Goal: Task Accomplishment & Management: Manage account settings

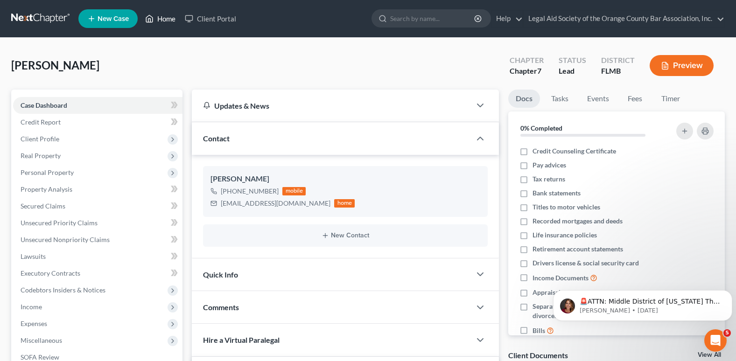
click at [159, 19] on link "Home" at bounding box center [161, 18] width 40 height 17
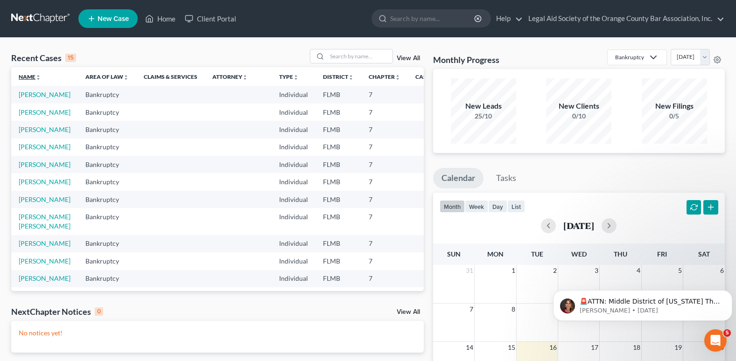
click at [27, 78] on link "Name unfold_more expand_more expand_less" at bounding box center [30, 76] width 22 height 7
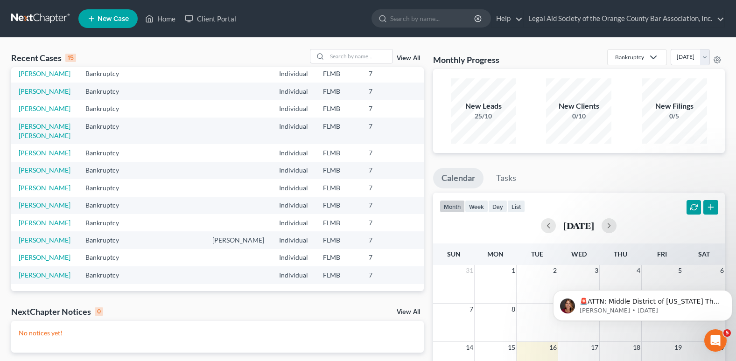
click at [412, 59] on link "View All" at bounding box center [408, 58] width 23 height 7
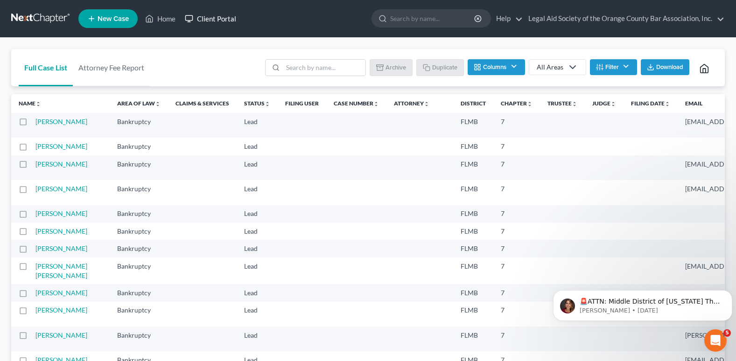
click at [215, 21] on link "Client Portal" at bounding box center [210, 18] width 61 height 17
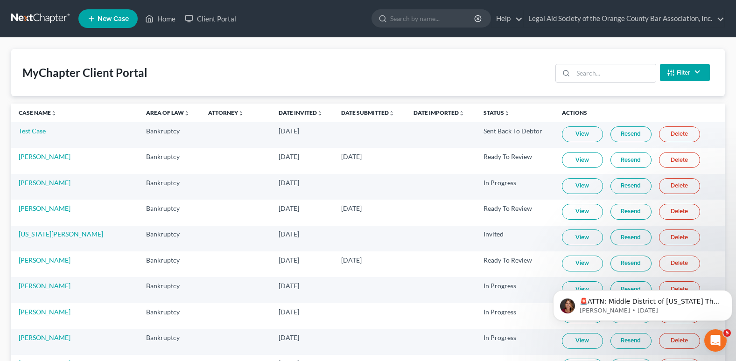
click at [565, 212] on link "View" at bounding box center [582, 212] width 41 height 16
click at [562, 138] on link "View" at bounding box center [582, 135] width 41 height 16
drag, startPoint x: 271, startPoint y: 16, endPoint x: -348, endPoint y: -10, distance: 619.6
click at [594, 73] on input "search" at bounding box center [614, 73] width 83 height 18
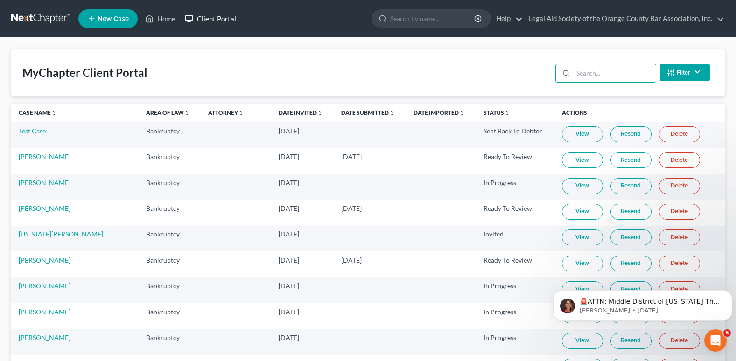
click at [223, 17] on link "Client Portal" at bounding box center [210, 18] width 61 height 17
click at [158, 18] on link "Home" at bounding box center [161, 18] width 40 height 17
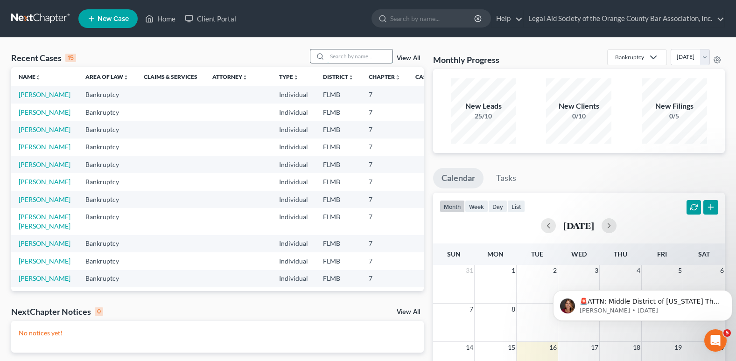
click at [338, 59] on input "search" at bounding box center [359, 56] width 65 height 14
type input "[PERSON_NAME]"
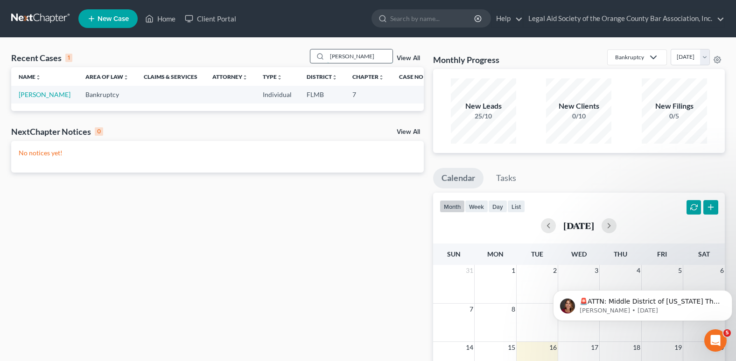
drag, startPoint x: 353, startPoint y: 61, endPoint x: 328, endPoint y: 61, distance: 24.7
click at [328, 61] on input "[PERSON_NAME]" at bounding box center [359, 56] width 65 height 14
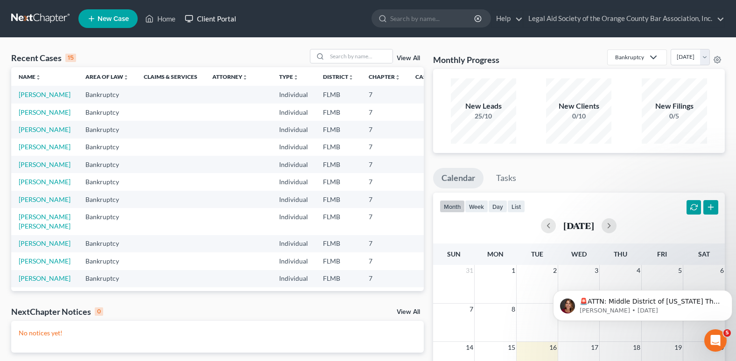
drag, startPoint x: 215, startPoint y: 17, endPoint x: 246, endPoint y: 49, distance: 44.9
click at [215, 17] on link "Client Portal" at bounding box center [210, 18] width 61 height 17
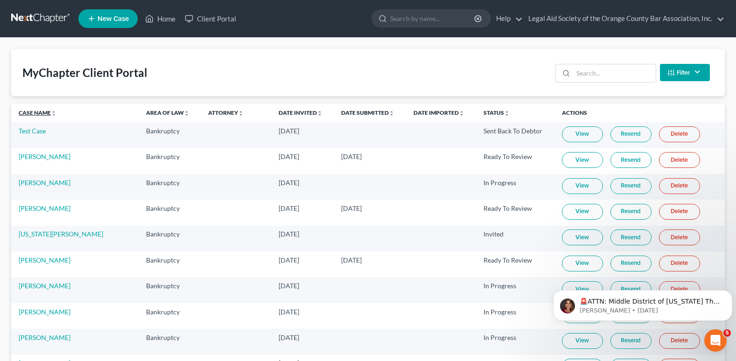
click at [35, 114] on link "Case Name unfold_more expand_more expand_less" at bounding box center [38, 112] width 38 height 7
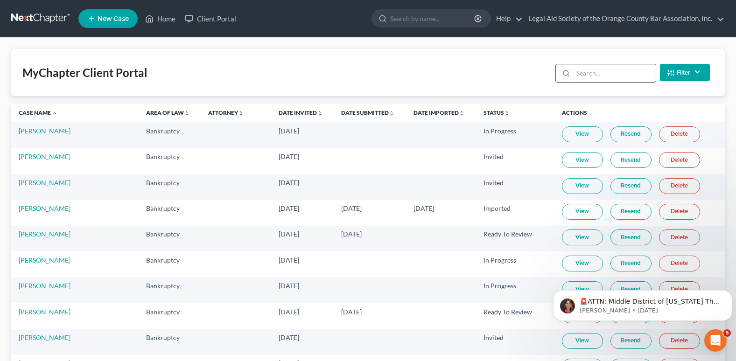
click at [582, 74] on input "search" at bounding box center [614, 73] width 83 height 18
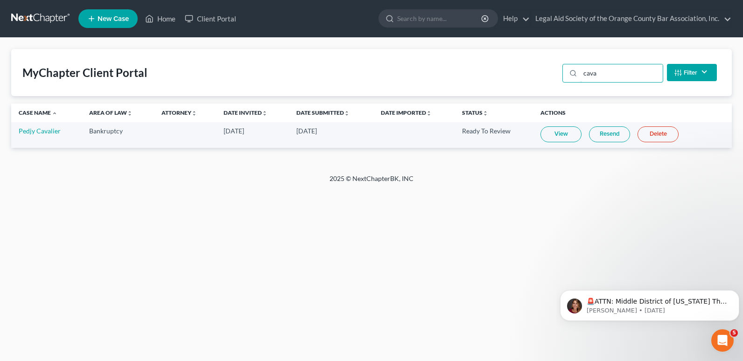
type input "cava"
drag, startPoint x: 597, startPoint y: 77, endPoint x: 582, endPoint y: 78, distance: 15.5
click at [582, 78] on input "cava" at bounding box center [621, 73] width 83 height 18
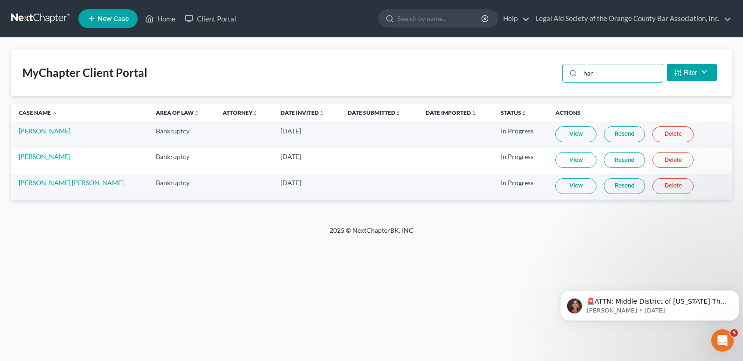
type input "hard"
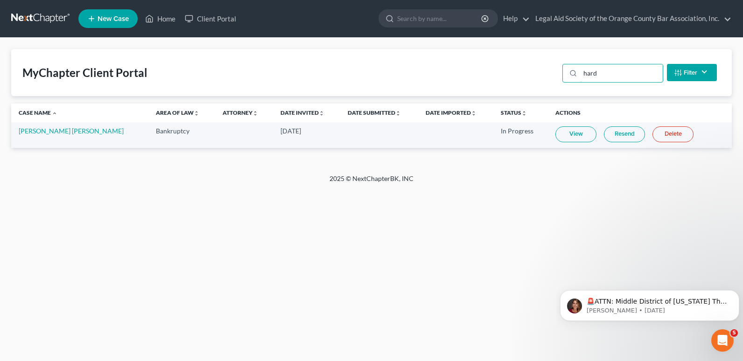
drag, startPoint x: 608, startPoint y: 82, endPoint x: 578, endPoint y: 85, distance: 31.0
click at [578, 85] on div "MyChapter Client Portal hard Filter Status Filter... Invited In Progress Ready …" at bounding box center [371, 72] width 721 height 47
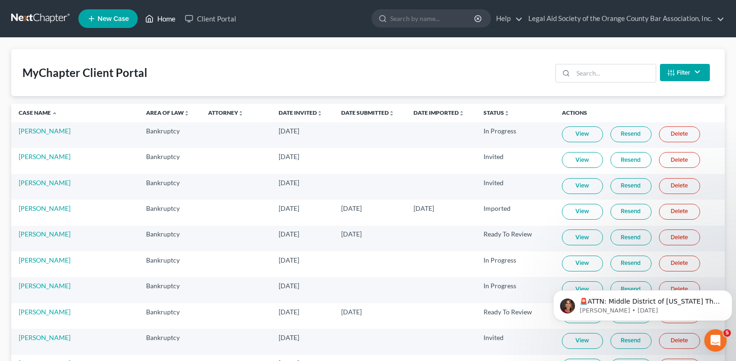
click at [165, 17] on link "Home" at bounding box center [161, 18] width 40 height 17
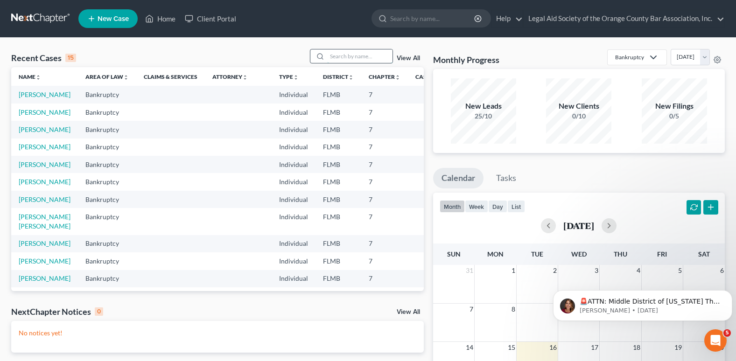
click at [345, 58] on input "search" at bounding box center [359, 56] width 65 height 14
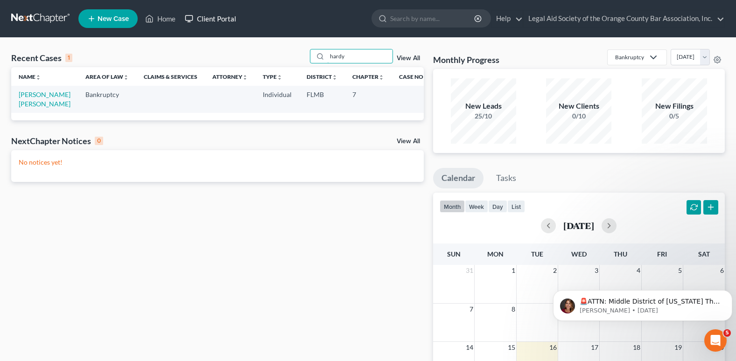
type input "hardy"
click at [217, 22] on link "Client Portal" at bounding box center [210, 18] width 61 height 17
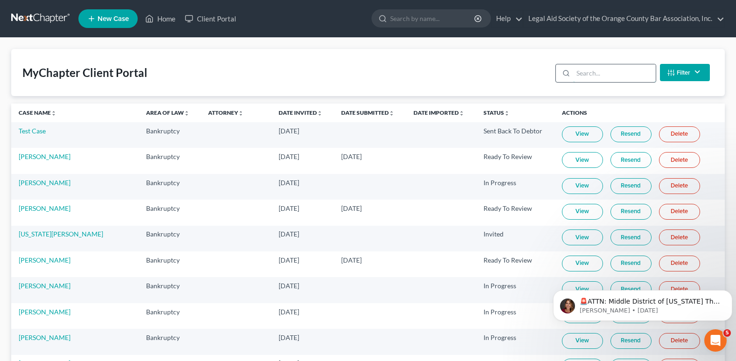
click at [595, 74] on input "search" at bounding box center [614, 73] width 83 height 18
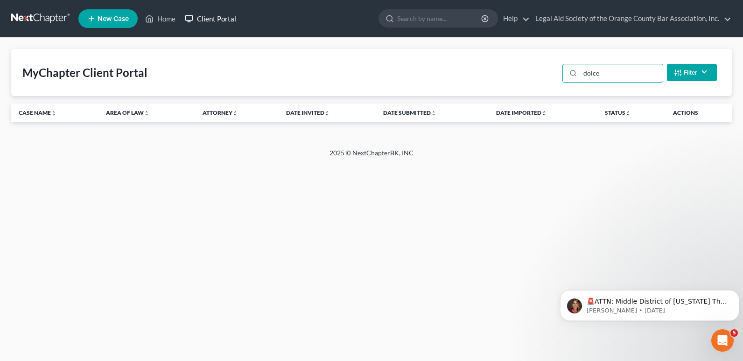
type input "dolce"
click at [221, 19] on link "Client Portal" at bounding box center [210, 18] width 61 height 17
drag, startPoint x: 598, startPoint y: 77, endPoint x: 552, endPoint y: 80, distance: 45.9
click at [552, 80] on div "MyChapter Client Portal dolce Filter Status Filter... Invited In Progress Ready…" at bounding box center [371, 72] width 721 height 47
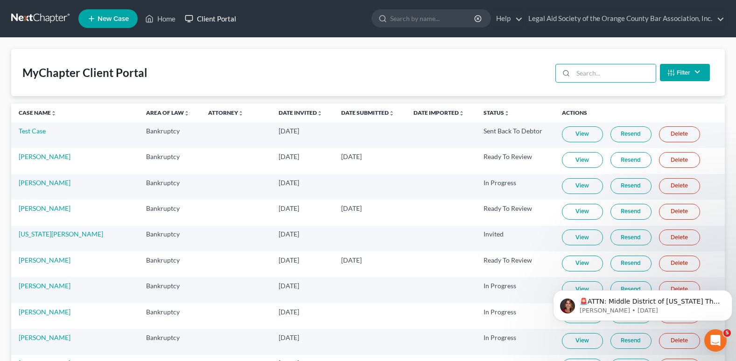
click at [211, 20] on link "Client Portal" at bounding box center [210, 18] width 61 height 17
click at [591, 78] on input "search" at bounding box center [614, 73] width 83 height 18
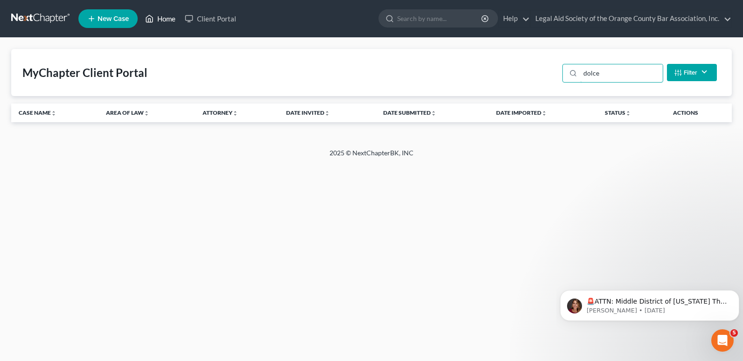
type input "dolce"
click at [164, 19] on link "Home" at bounding box center [161, 18] width 40 height 17
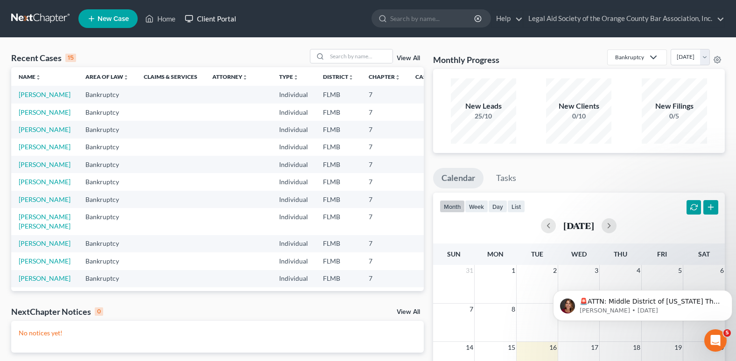
click at [213, 18] on link "Client Portal" at bounding box center [210, 18] width 61 height 17
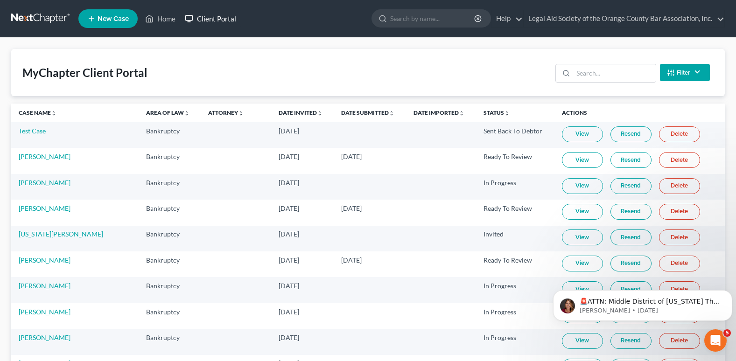
click at [218, 16] on link "Client Portal" at bounding box center [210, 18] width 61 height 17
click at [220, 17] on link "Client Portal" at bounding box center [210, 18] width 61 height 17
click at [219, 20] on link "Client Portal" at bounding box center [210, 18] width 61 height 17
click at [607, 71] on input "search" at bounding box center [614, 73] width 83 height 18
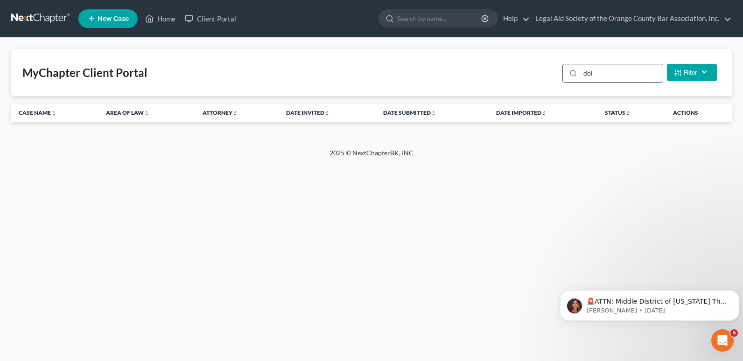
type input "dolc"
drag, startPoint x: 591, startPoint y: 76, endPoint x: 574, endPoint y: 79, distance: 16.6
click at [574, 79] on div "dolc" at bounding box center [613, 73] width 101 height 19
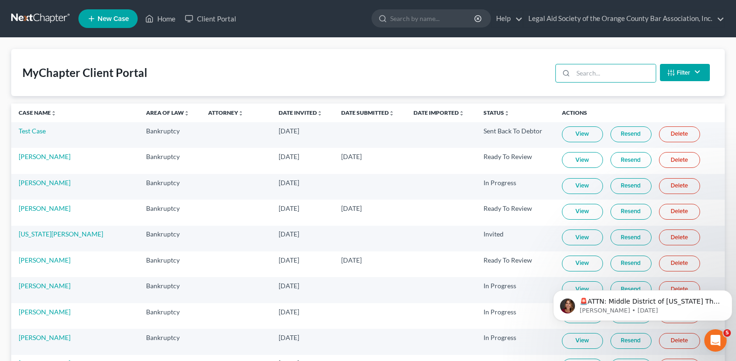
drag, startPoint x: 743, startPoint y: 170, endPoint x: 492, endPoint y: 70, distance: 270.5
click at [476, 79] on div "MyChapter Client Portal Filter Status Filter... Invited In Progress Ready To Re…" at bounding box center [368, 72] width 714 height 47
click at [578, 21] on link "Legal Aid Society of the Orange County Bar Association, Inc." at bounding box center [624, 18] width 201 height 17
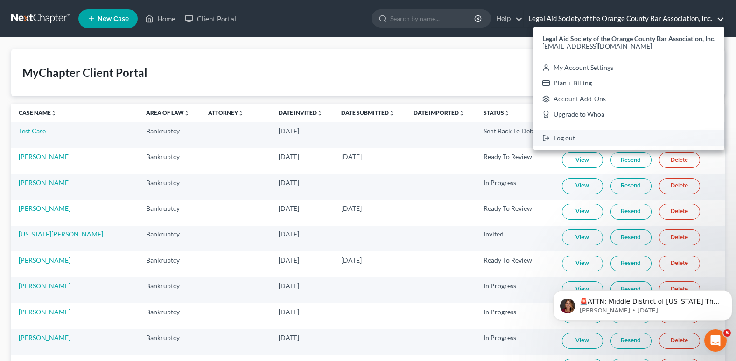
click at [565, 139] on link "Log out" at bounding box center [629, 138] width 191 height 16
